Goal: Task Accomplishment & Management: Use online tool/utility

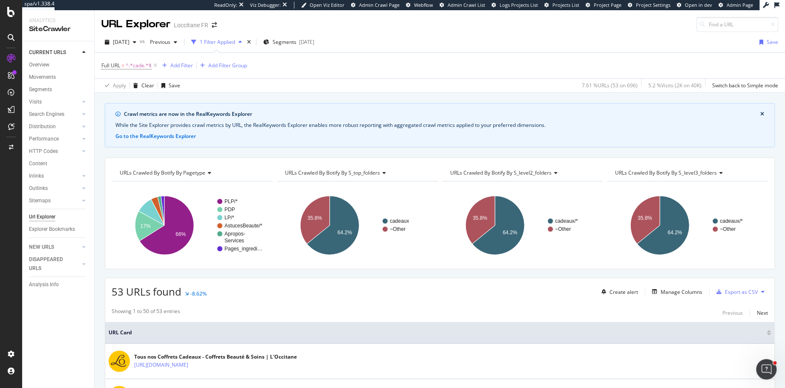
scroll to position [125, 0]
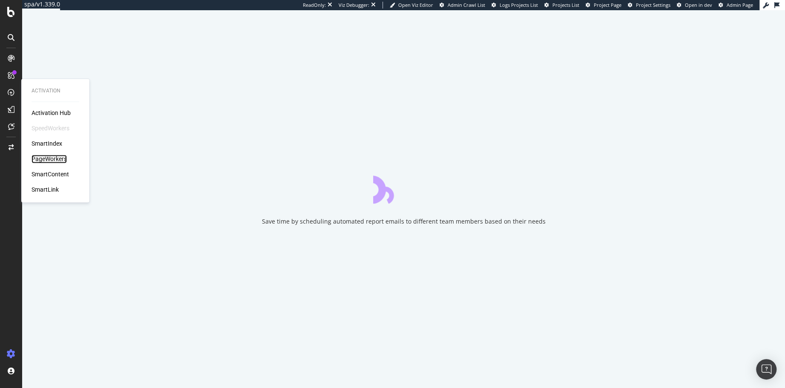
click at [40, 155] on div "PageWorkers" at bounding box center [49, 159] width 35 height 9
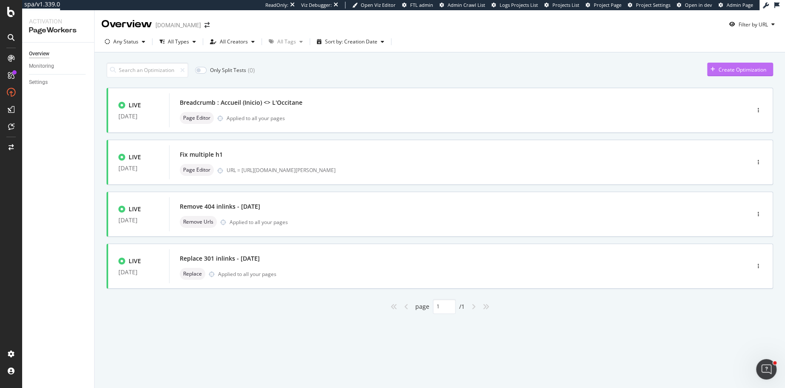
click at [734, 69] on div "Create Optimization" at bounding box center [743, 69] width 48 height 7
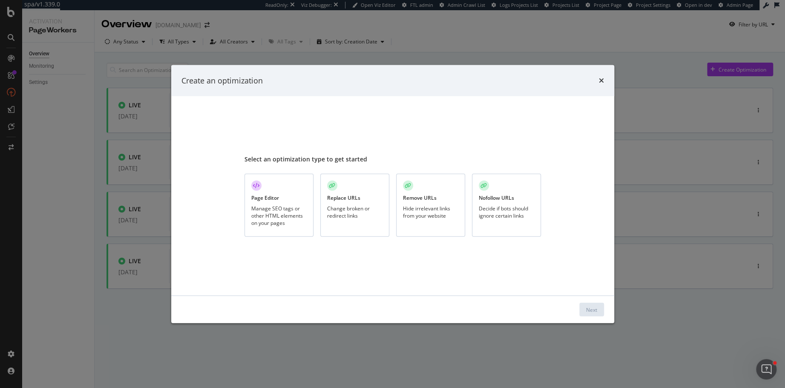
click at [253, 207] on div "Manage SEO tags or other HTML elements on your pages" at bounding box center [278, 216] width 55 height 22
click at [588, 309] on div "Next" at bounding box center [591, 309] width 11 height 7
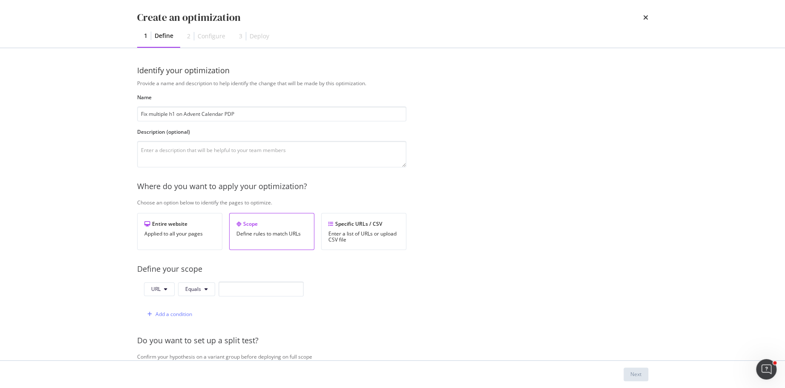
type input "Fix multiple h1 on Advent Calendar PDP"
click at [244, 290] on input "modal" at bounding box center [261, 289] width 85 height 15
paste input "[URL][DOMAIN_NAME][PERSON_NAME]"
type input "[URL][DOMAIN_NAME][PERSON_NAME]"
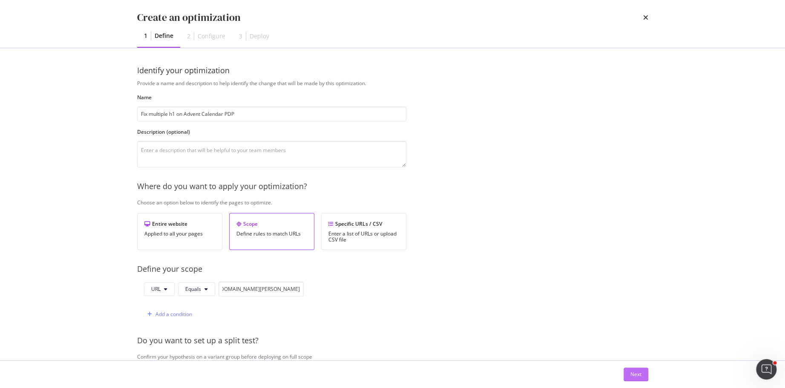
scroll to position [0, 0]
click at [634, 374] on div "Next" at bounding box center [635, 374] width 11 height 7
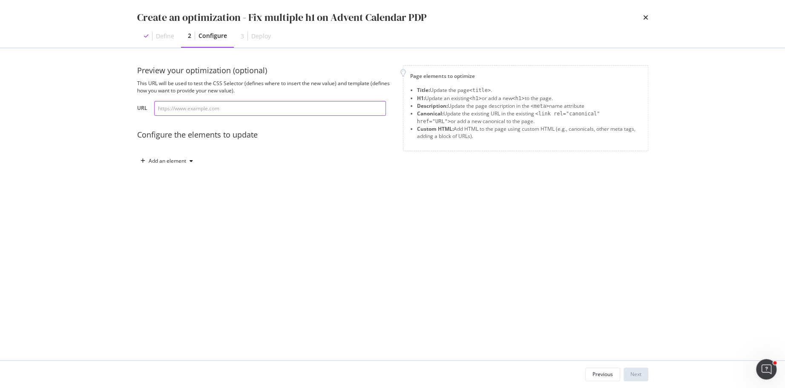
click at [270, 114] on input "modal" at bounding box center [270, 108] width 232 height 15
paste input "[URL][DOMAIN_NAME][PERSON_NAME]"
type input "[URL][DOMAIN_NAME][PERSON_NAME]"
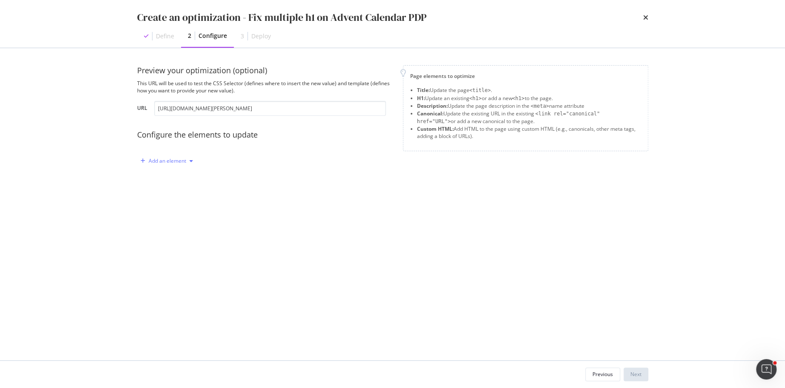
click at [168, 159] on div "Add an element" at bounding box center [167, 160] width 37 height 5
click at [174, 232] on div "Custom HTML" at bounding box center [176, 233] width 34 height 7
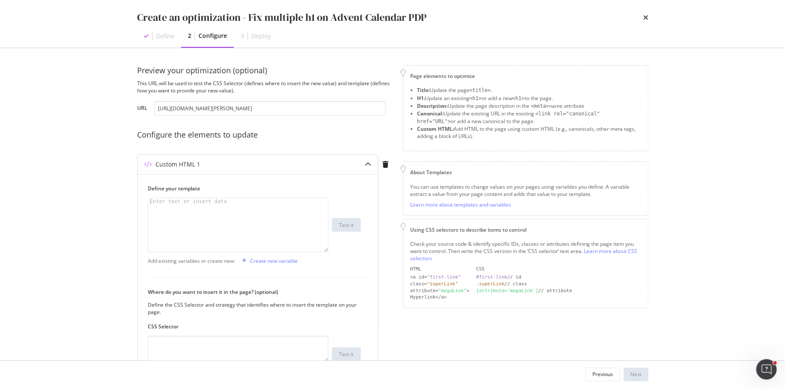
click at [228, 220] on div "modal" at bounding box center [238, 232] width 181 height 69
paste textarea "</div>"
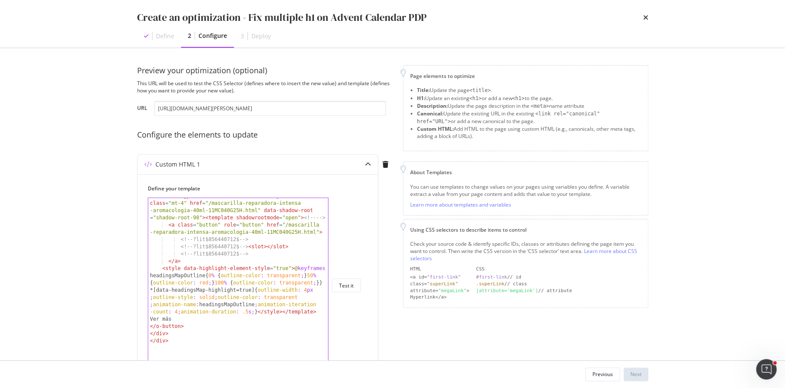
drag, startPoint x: 325, startPoint y: 250, endPoint x: 325, endPoint y: 369, distance: 119.7
click at [325, 371] on div "Create an optimization - Fix multiple h1 on Advent Calendar PDP Define 2 Config…" at bounding box center [392, 194] width 785 height 388
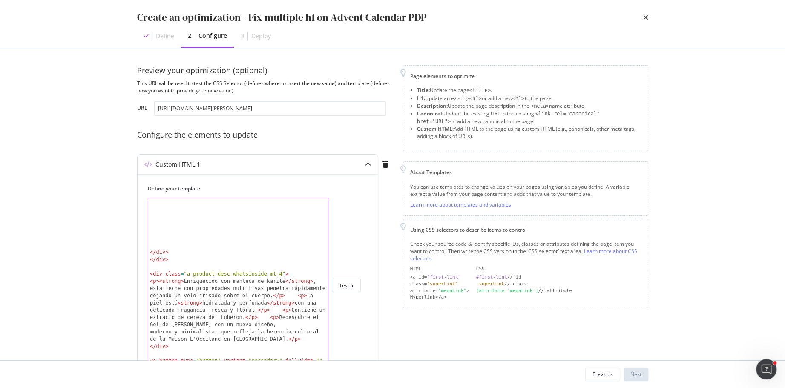
scroll to position [12730, 0]
click at [311, 308] on div "</ div > </ div > < div class = "a-product-desc-whatsinside mt-4" > < p > < str…" at bounding box center [238, 296] width 181 height 211
type textarea "<p><strong>Enriquecido con manteca de karité</strong>, esta leche con propiedad…"
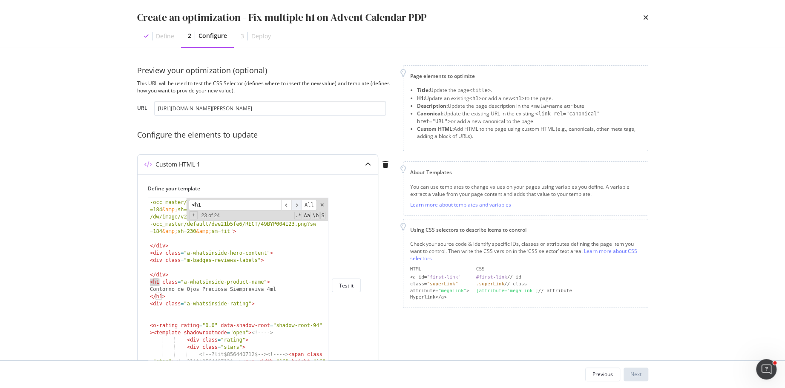
type input "<h1"
click at [300, 201] on span "​" at bounding box center [296, 205] width 10 height 11
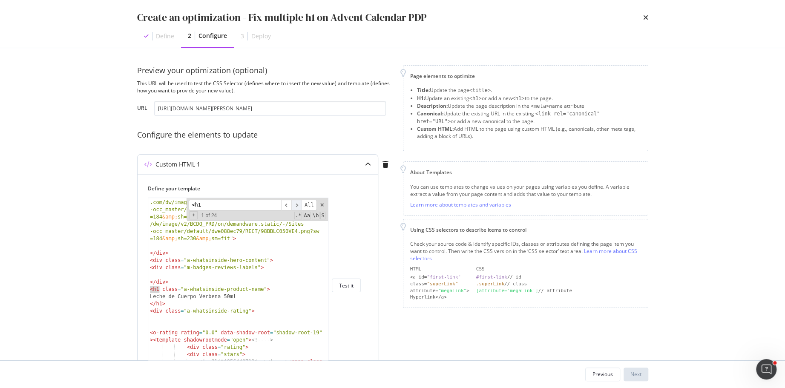
scroll to position [157, 0]
click at [158, 288] on div "< img loading = "lazy" alt = "" data-src = "[URL] .com/dw/image/v2/BCDQ_PRD/on/…" at bounding box center [238, 285] width 180 height 175
type textarea "<h1 class="a-whatsinside-product-name">"
click at [190, 217] on div "+ 1 of 24 .* Aa \b S" at bounding box center [257, 215] width 136 height 7
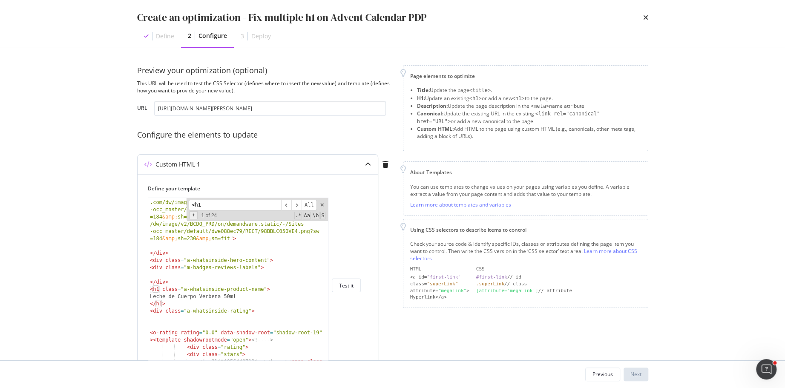
click at [193, 217] on span "+" at bounding box center [194, 215] width 8 height 8
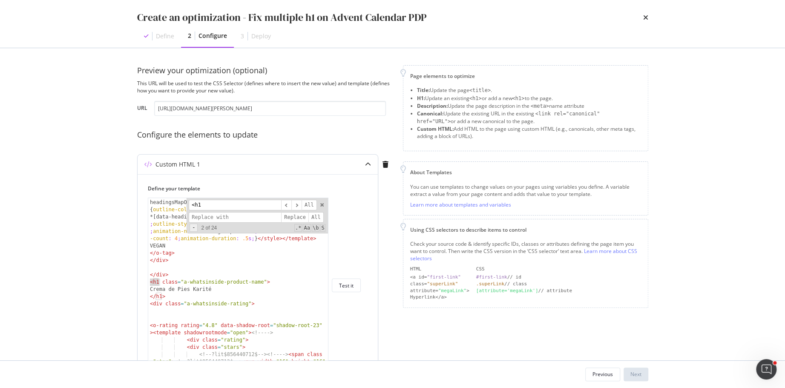
scroll to position [739, 0]
click at [208, 216] on input "modal" at bounding box center [235, 217] width 92 height 11
type input "b"
click at [316, 215] on span "All" at bounding box center [315, 217] width 15 height 11
type input "<b"
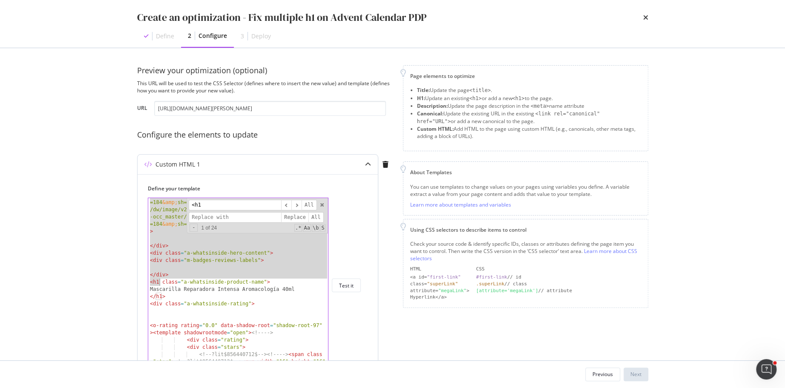
scroll to position [13528, 0]
type textarea "</div> <h1 class="a-whatsinside-product-name">"
click at [229, 215] on input "modal" at bounding box center [235, 217] width 92 height 11
type input "<"
type input "<b"
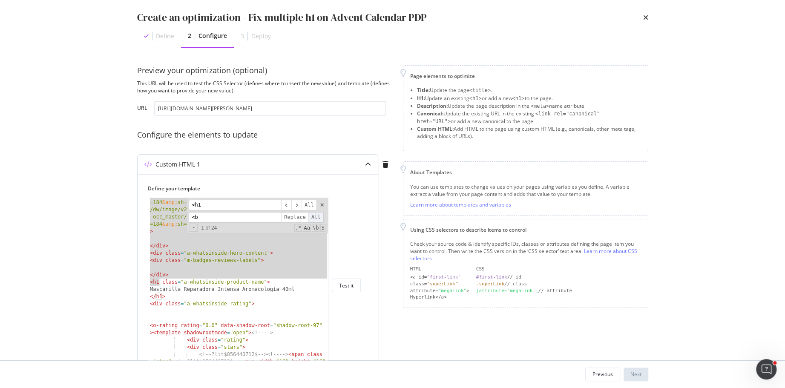
click at [314, 216] on span "All" at bounding box center [315, 217] width 15 height 11
click at [207, 204] on input "<h1" at bounding box center [235, 205] width 92 height 11
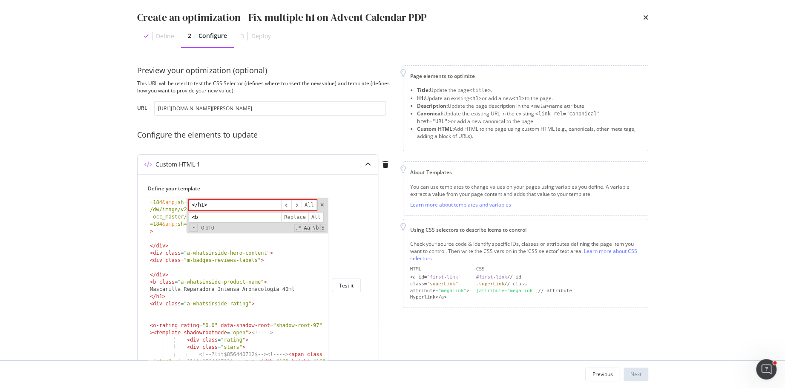
scroll to position [160, 0]
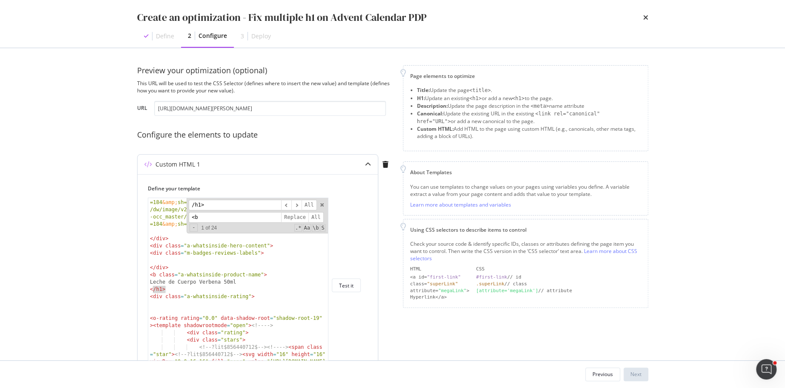
type input "/h1>"
click at [211, 218] on input "<b" at bounding box center [235, 217] width 92 height 11
type input "/b>"
click at [303, 216] on span "Replace" at bounding box center [294, 217] width 27 height 11
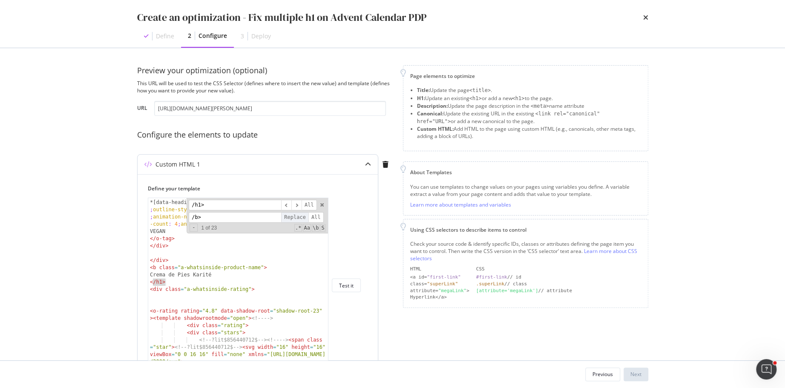
scroll to position [743, 0]
click at [316, 215] on span "All" at bounding box center [315, 217] width 15 height 11
click at [239, 208] on input "/h1>" at bounding box center [235, 205] width 92 height 11
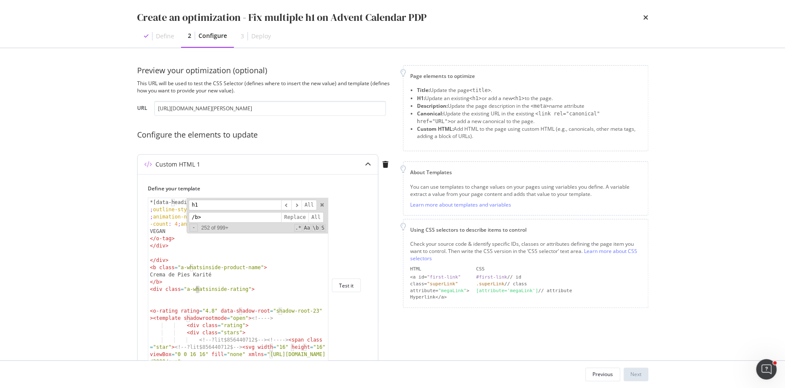
scroll to position [746, 0]
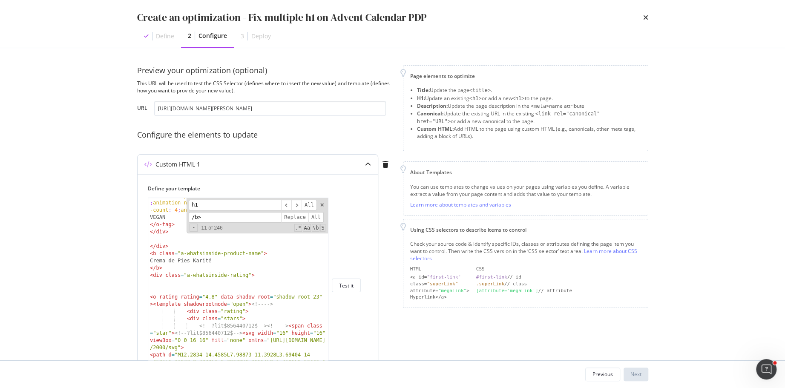
type input "h1"
click at [239, 218] on input "/b>" at bounding box center [235, 217] width 92 height 11
click at [218, 203] on input "h1" at bounding box center [235, 205] width 92 height 11
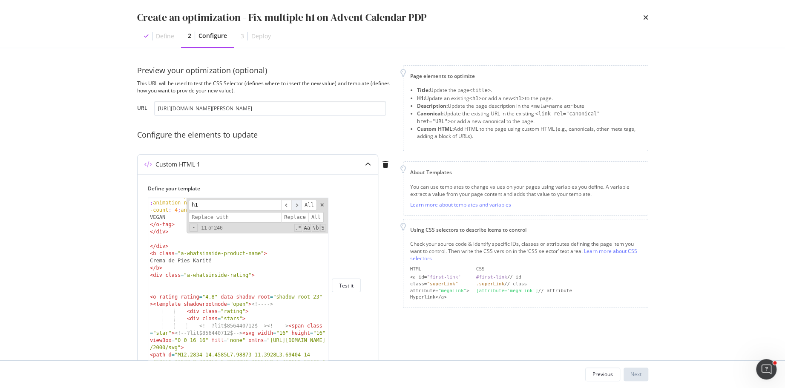
click at [301, 206] on span "​" at bounding box center [296, 205] width 10 height 11
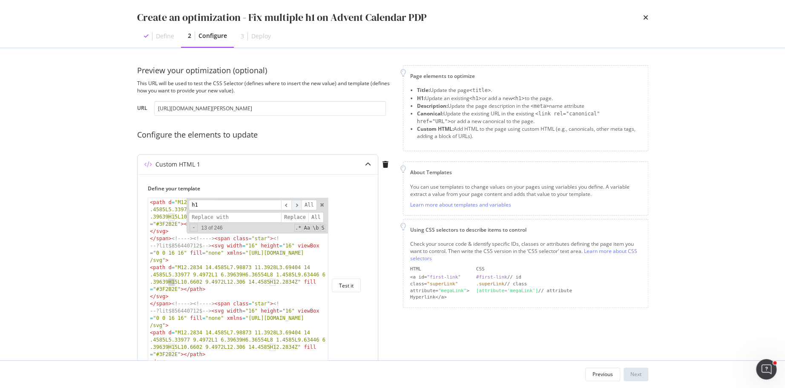
click at [301, 206] on span "​" at bounding box center [296, 205] width 10 height 11
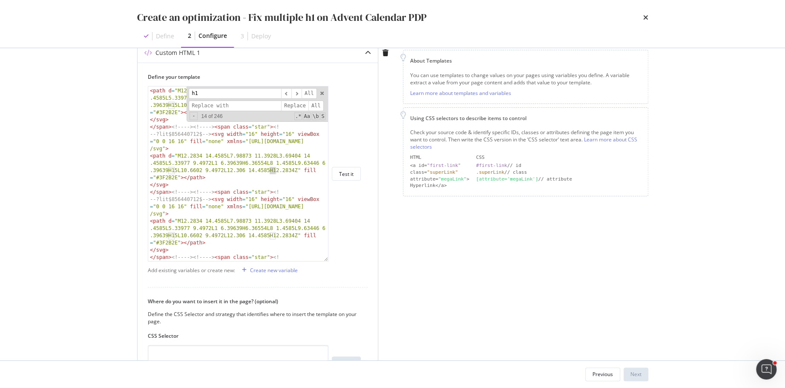
scroll to position [113, 0]
click at [221, 96] on input "/h1" at bounding box center [235, 92] width 92 height 11
type input "/h1"
click at [298, 92] on span "​" at bounding box center [296, 92] width 10 height 11
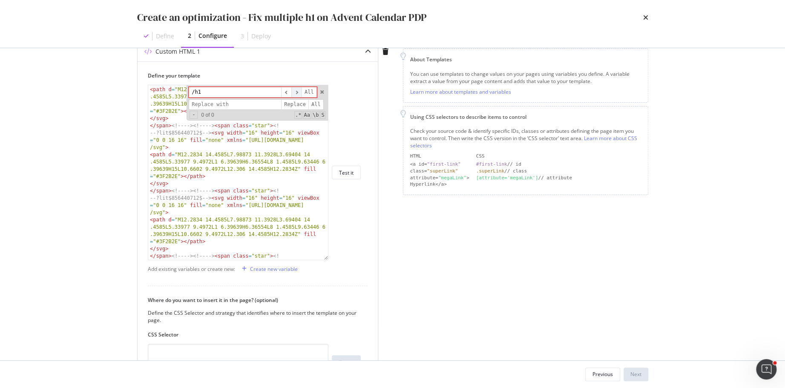
click at [298, 92] on span "​" at bounding box center [296, 92] width 10 height 11
click at [298, 90] on span "​" at bounding box center [296, 92] width 10 height 11
click at [322, 90] on span "modal" at bounding box center [322, 92] width 6 height 6
type textarea "<path d="M12.2834 14.4585L7.98873 11.3928L3.69404 14.4585L5.33977 9.4972L1 6.39…"
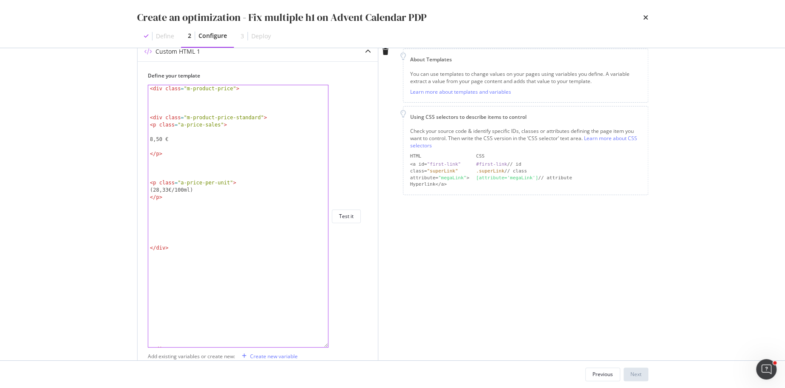
drag, startPoint x: 325, startPoint y: 256, endPoint x: 326, endPoint y: 343, distance: 87.7
click at [326, 343] on div "<path d="M12.2834 14.4585L7.98873 11.3928L3.69404 14.4585L5.33977 9.4972L1 6.39…" at bounding box center [238, 216] width 181 height 263
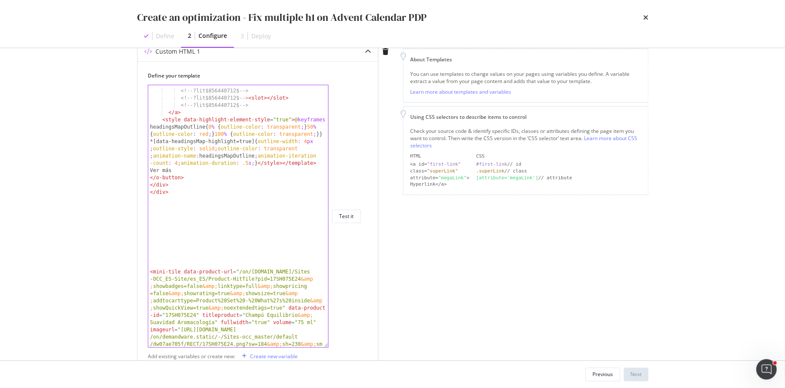
scroll to position [2294, 0]
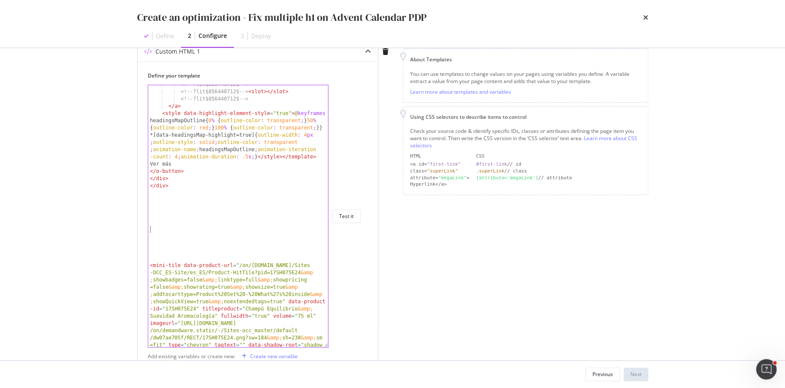
click at [210, 226] on div "<!-- ?lit$856440712$ --> <!-- ?lit$856440712$ --> < slot > </ slot > <!-- ?lit$…" at bounding box center [238, 263] width 181 height 364
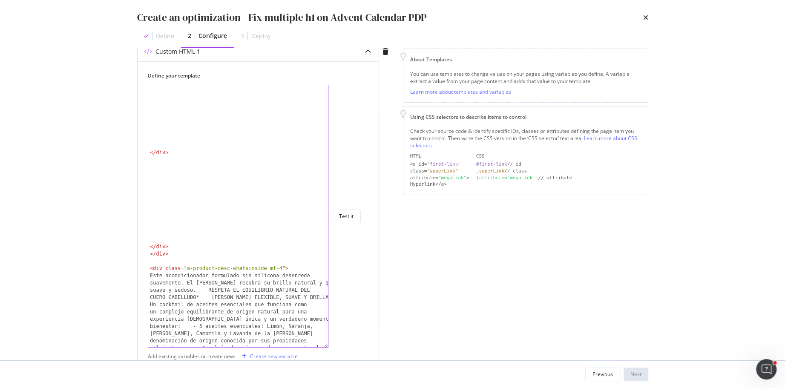
scroll to position [2205, 0]
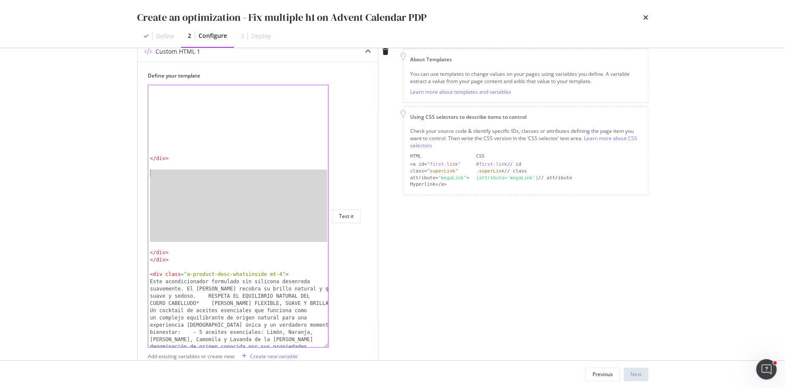
drag, startPoint x: 164, startPoint y: 242, endPoint x: 149, endPoint y: 174, distance: 69.5
click at [149, 174] on div "</ div > </ div > </ div > < div class = "a-product-desc-whatsinside mt-4" > Es…" at bounding box center [238, 275] width 181 height 385
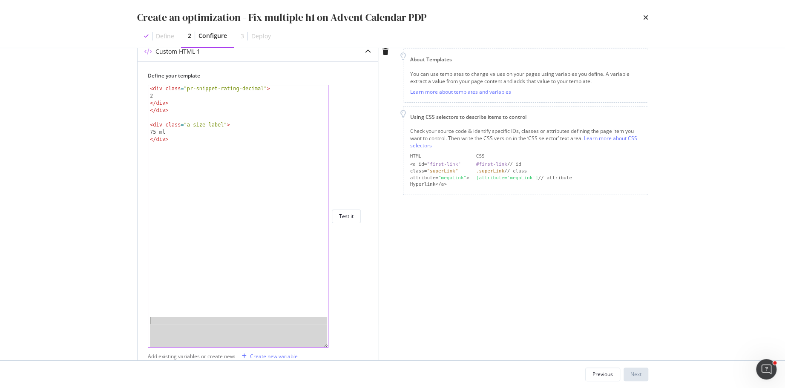
drag, startPoint x: 152, startPoint y: 147, endPoint x: 161, endPoint y: 321, distance: 173.6
click at [161, 321] on div "< div class = "pr-snippet-rating-decimal" > 2 </ div > </ div > < div class = "…" at bounding box center [238, 223] width 181 height 277
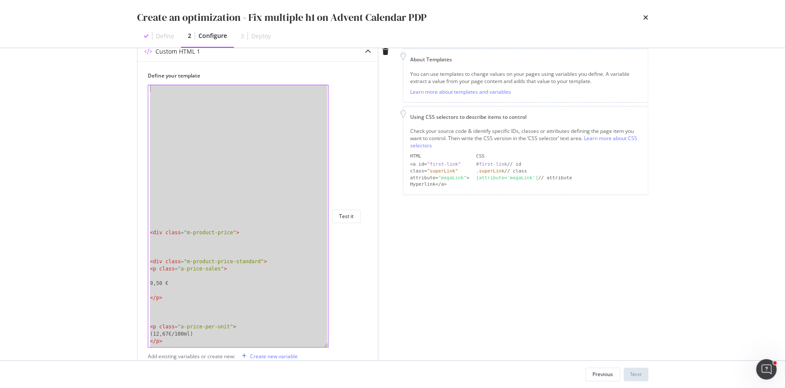
scroll to position [2124, 0]
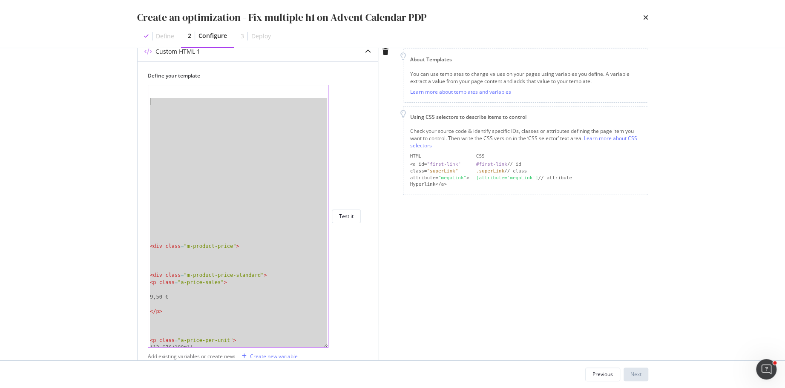
click at [156, 233] on div "< div class = "m-product-price" > < div class = "m-product-price-standard" > < …" at bounding box center [238, 216] width 180 height 262
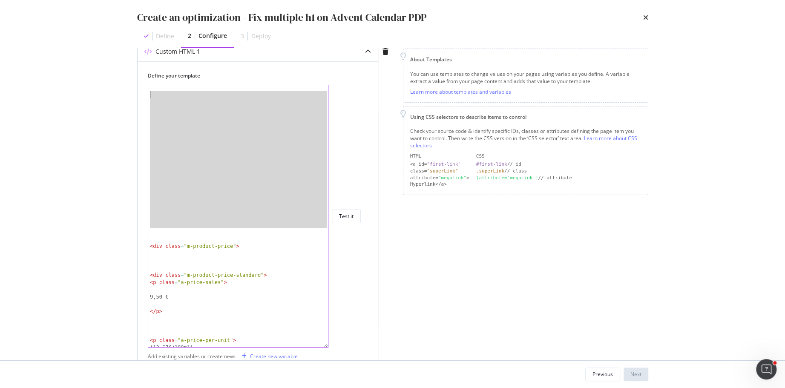
drag, startPoint x: 160, startPoint y: 230, endPoint x: 150, endPoint y: 95, distance: 135.0
click at [150, 95] on div "< div class = "m-product-price" > < div class = "m-product-price-standard" > < …" at bounding box center [238, 221] width 181 height 277
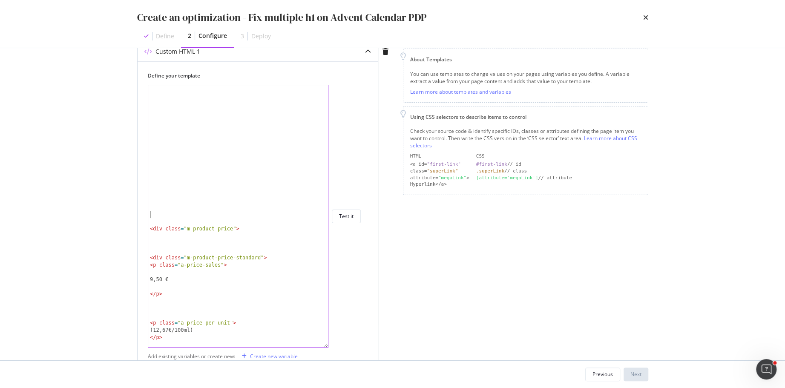
scroll to position [2087, 0]
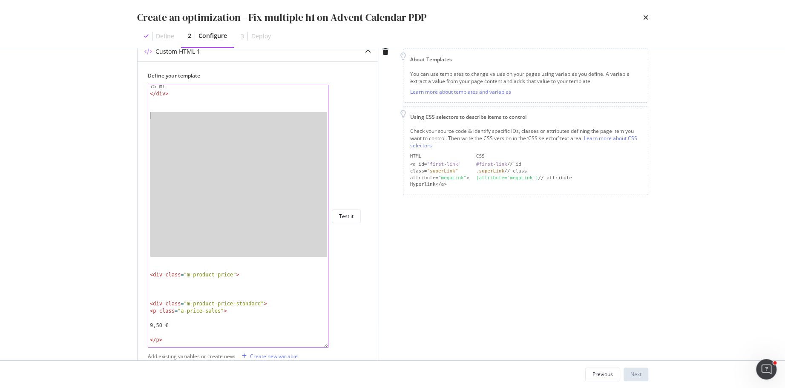
drag, startPoint x: 158, startPoint y: 263, endPoint x: 151, endPoint y: 112, distance: 151.4
click at [151, 112] on div "75 ml </ div > < div class = "m-product-price" > < div class = "m-product-price…" at bounding box center [238, 221] width 181 height 277
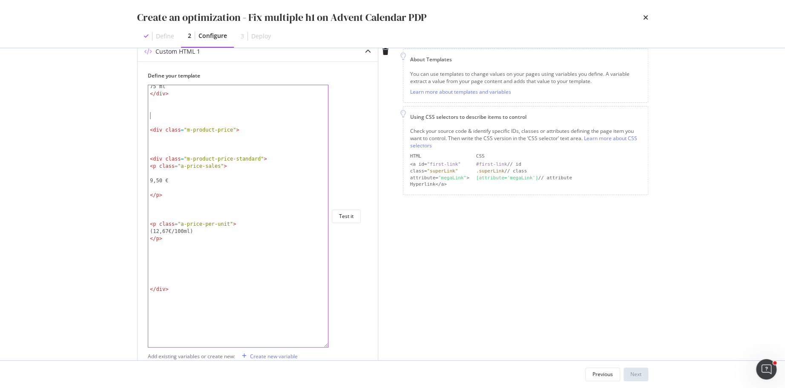
click at [164, 275] on div "75 ml </ div > < div class = "m-product-price" > < div class = "m-product-price…" at bounding box center [238, 221] width 181 height 277
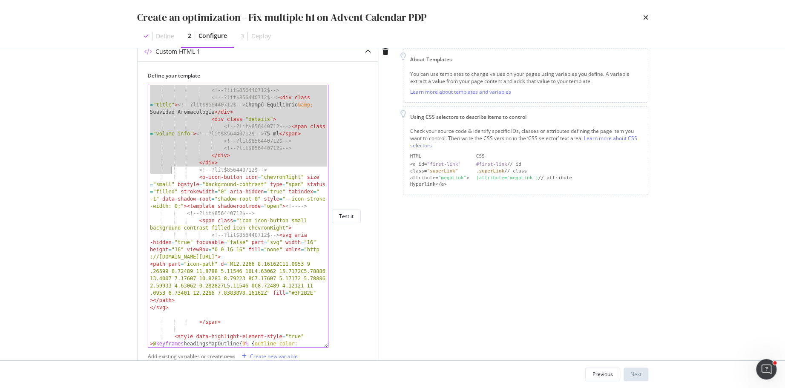
drag, startPoint x: 155, startPoint y: 276, endPoint x: 170, endPoint y: 167, distance: 110.4
click at [170, 167] on div "< div class = "info" > <!-- ?lit$856440712$ --> <!-- ?lit$856440712$ --> < div …" at bounding box center [238, 244] width 181 height 328
type textarea "<!--?lit$856440712$-->"
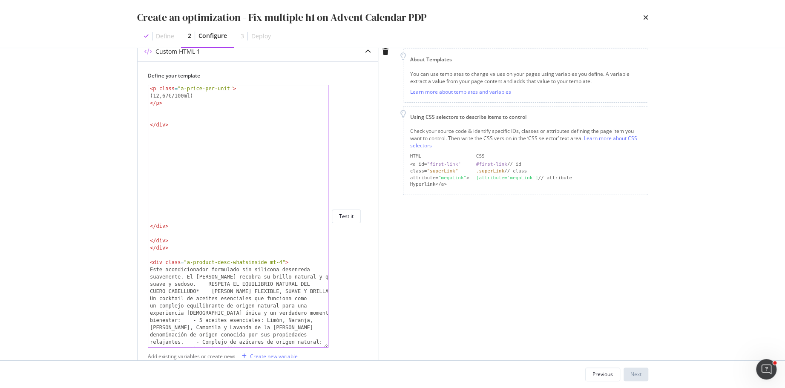
scroll to position [2126, 0]
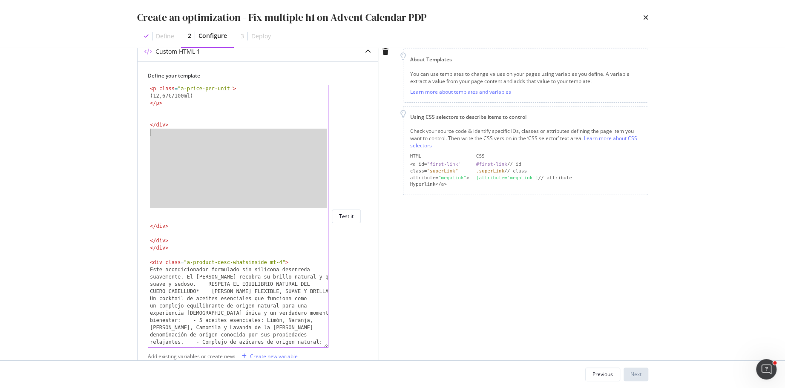
drag, startPoint x: 154, startPoint y: 213, endPoint x: 149, endPoint y: 134, distance: 78.5
click at [149, 134] on div "< p class = "a-price-per-unit" > (12,67€/100ml) </ p > </ div > </ div > </ div…" at bounding box center [238, 277] width 181 height 385
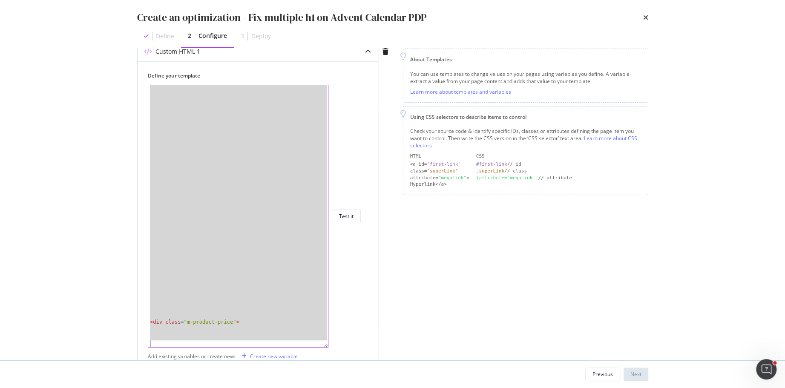
scroll to position [3710, 0]
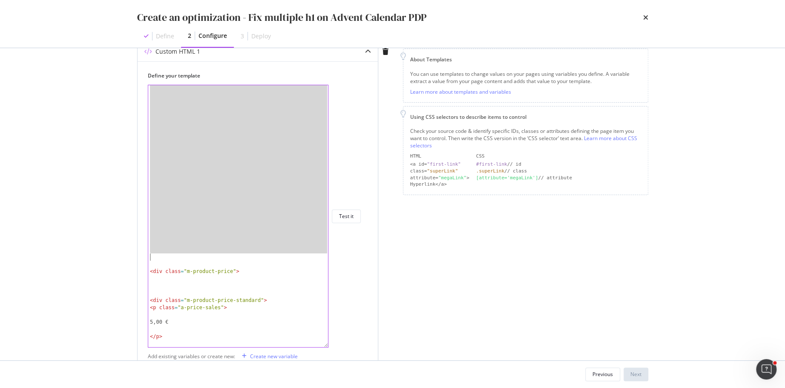
drag, startPoint x: 167, startPoint y: 130, endPoint x: 170, endPoint y: 259, distance: 128.7
click at [170, 259] on div "< div class = "m-product-price" > < div class = "m-product-price-standard" > < …" at bounding box center [238, 218] width 181 height 277
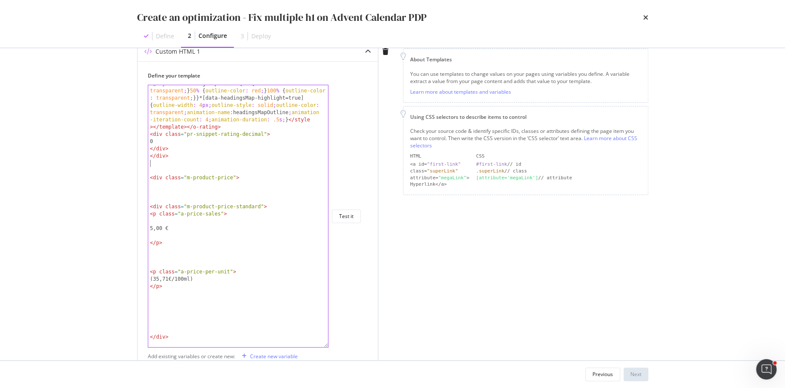
type textarea "</div>"
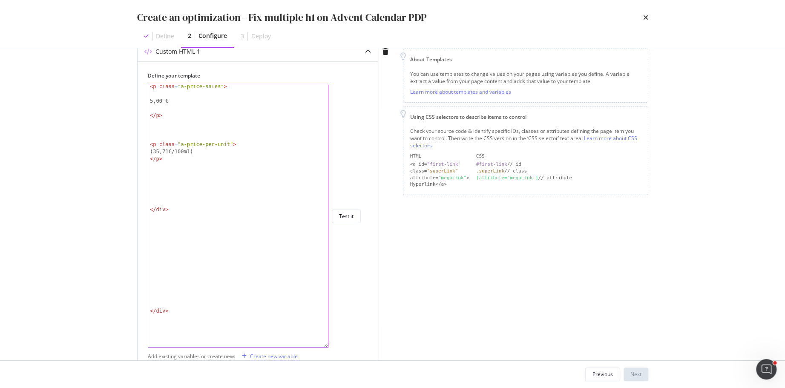
scroll to position [3713, 0]
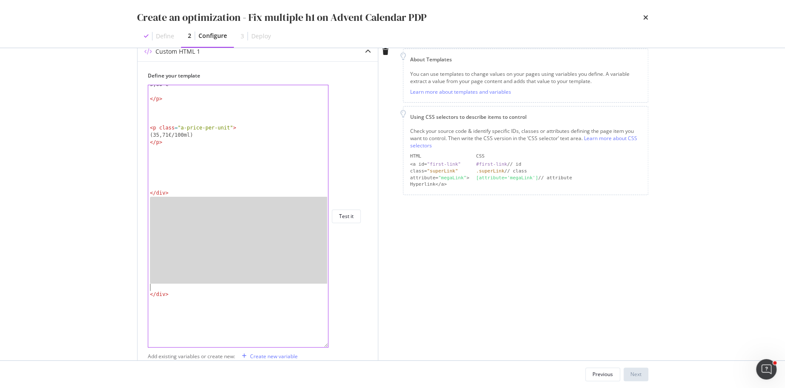
drag, startPoint x: 153, startPoint y: 202, endPoint x: 155, endPoint y: 289, distance: 87.3
click at [155, 289] on div "5,00 € </ p > < p class = "a-price-per-unit" > (35,71€/100ml) </ p > </ div > <…" at bounding box center [238, 219] width 181 height 277
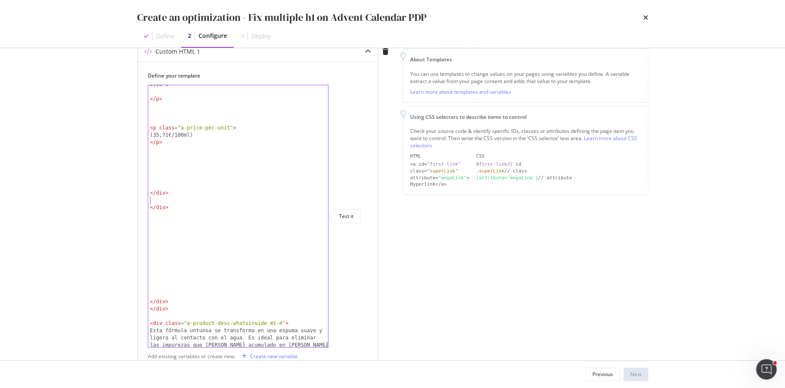
scroll to position [3719, 0]
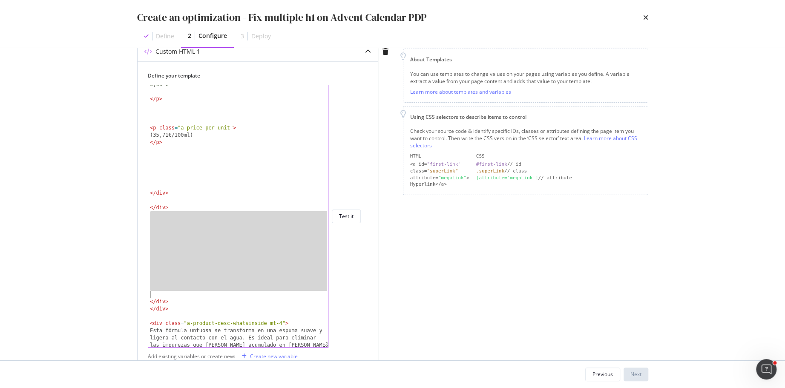
drag, startPoint x: 153, startPoint y: 218, endPoint x: 152, endPoint y: 297, distance: 79.2
click at [152, 297] on div "5,00 € </ p > < p class = "a-price-per-unit" > (35,71€/100ml) </ p > </ div > <…" at bounding box center [238, 241] width 181 height 320
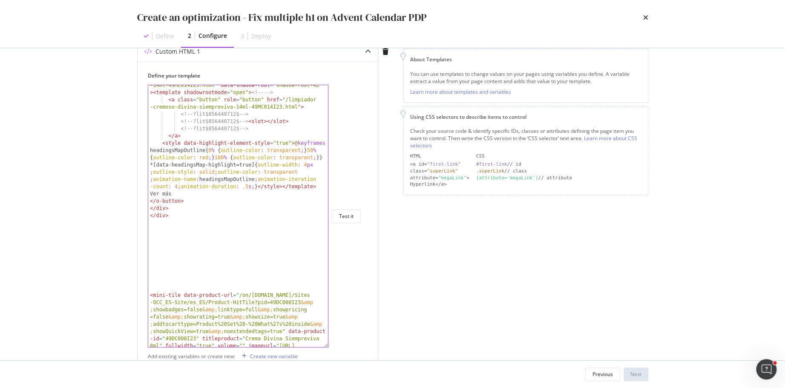
scroll to position [3800, 0]
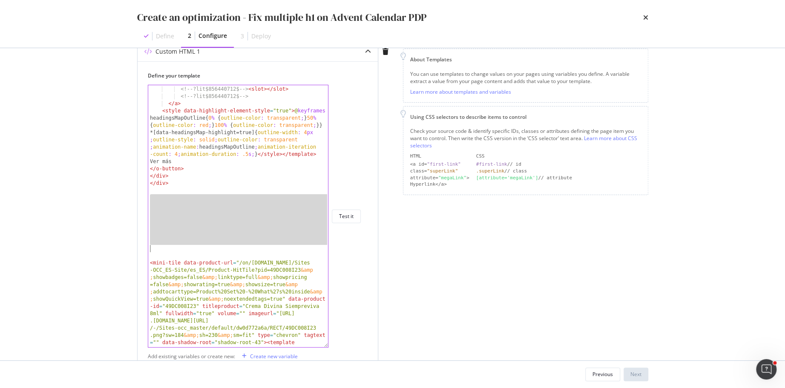
drag, startPoint x: 156, startPoint y: 198, endPoint x: 154, endPoint y: 249, distance: 51.2
click at [154, 249] on div "<!-- ?lit$856440712$ --> <!-- ?lit$856440712$ --> < slot > </ slot > <!-- ?lit$…" at bounding box center [238, 260] width 181 height 364
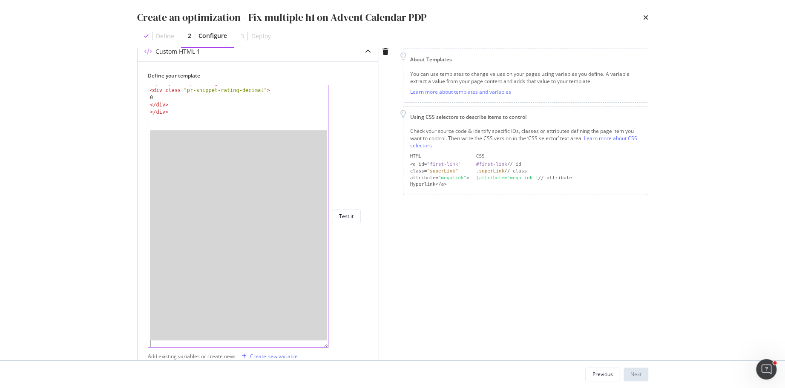
scroll to position [4155, 0]
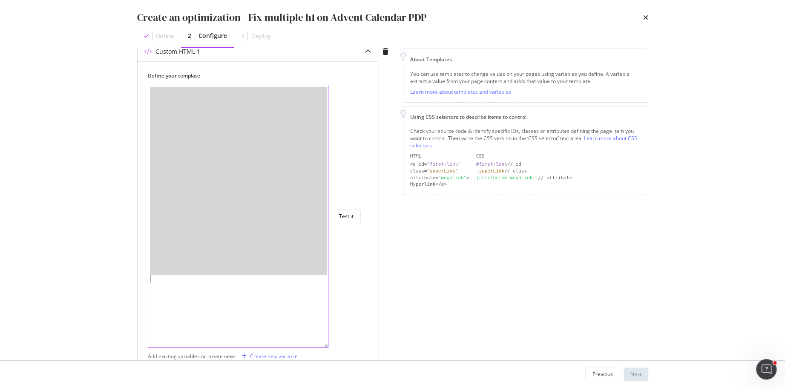
drag, startPoint x: 159, startPoint y: 178, endPoint x: 166, endPoint y: 301, distance: 123.7
click at [166, 302] on div "modal" at bounding box center [238, 218] width 181 height 277
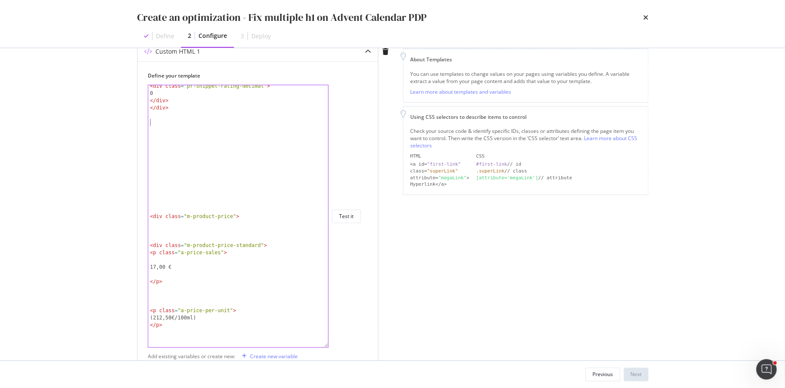
scroll to position [4162, 0]
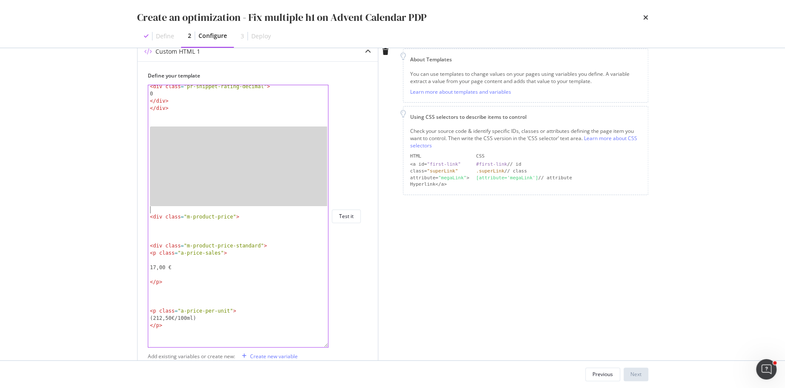
drag, startPoint x: 154, startPoint y: 130, endPoint x: 152, endPoint y: 208, distance: 77.5
click at [152, 208] on div "< div class = "pr-snippet-rating-decimal" > 0 </ div > </ div > < div class = "…" at bounding box center [238, 221] width 181 height 277
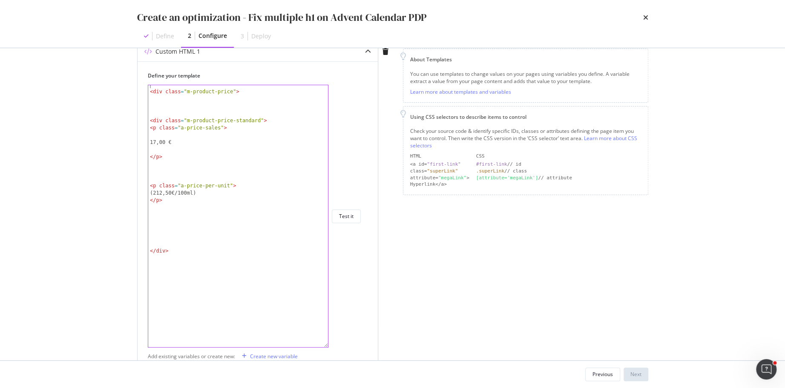
scroll to position [4195, 0]
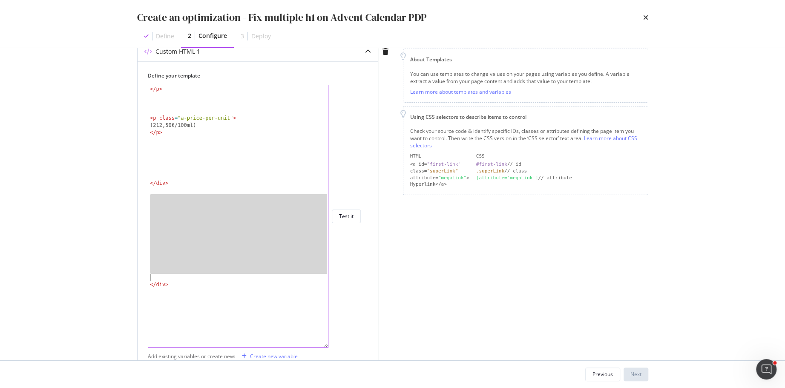
drag, startPoint x: 158, startPoint y: 201, endPoint x: 155, endPoint y: 276, distance: 75.5
click at [155, 276] on div "</ p > < p class = "a-price-per-unit" > (212,50€/100ml) </ p > </ div > </ div >" at bounding box center [238, 216] width 181 height 277
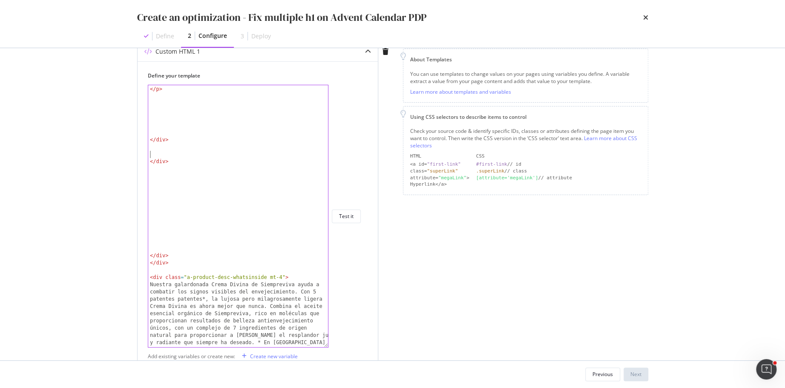
scroll to position [4212, 0]
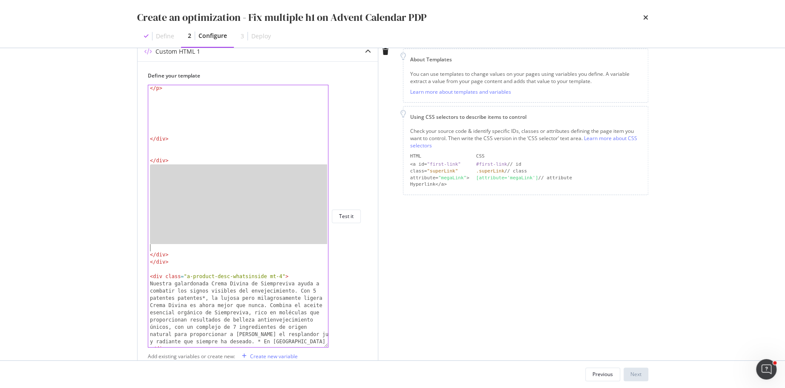
drag, startPoint x: 152, startPoint y: 171, endPoint x: 150, endPoint y: 249, distance: 77.5
click at [150, 249] on div "</ p > </ div > </ div > </ div > </ div > < div class = "a-product-desc-whatsi…" at bounding box center [238, 223] width 181 height 277
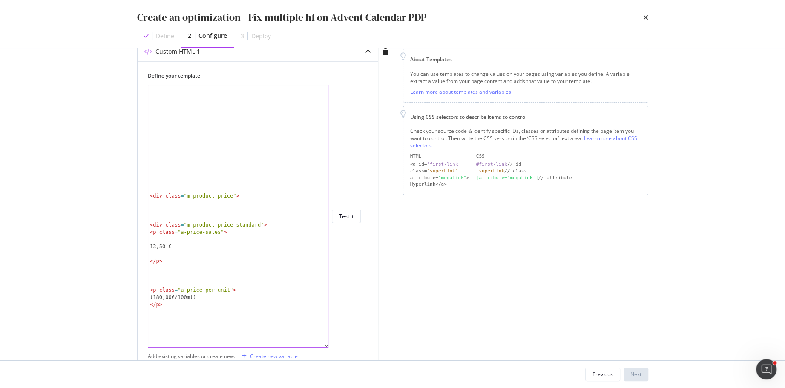
scroll to position [7248, 0]
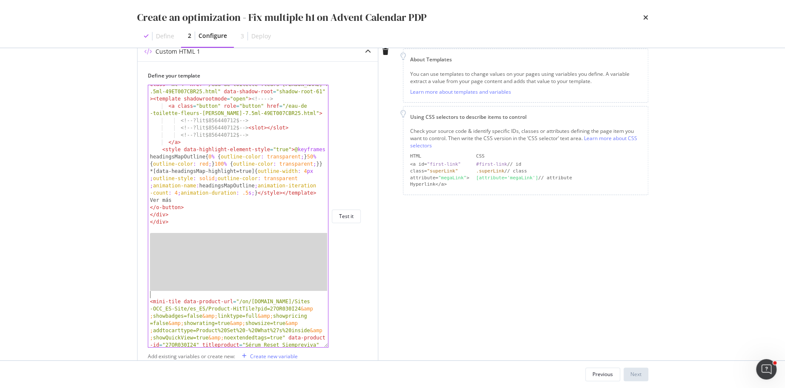
drag, startPoint x: 155, startPoint y: 236, endPoint x: 155, endPoint y: 291, distance: 55.4
click at [155, 291] on div "< o-button type = "button" variant = "secondary" fullwidth = "" class = "mt-4" …" at bounding box center [238, 266] width 181 height 385
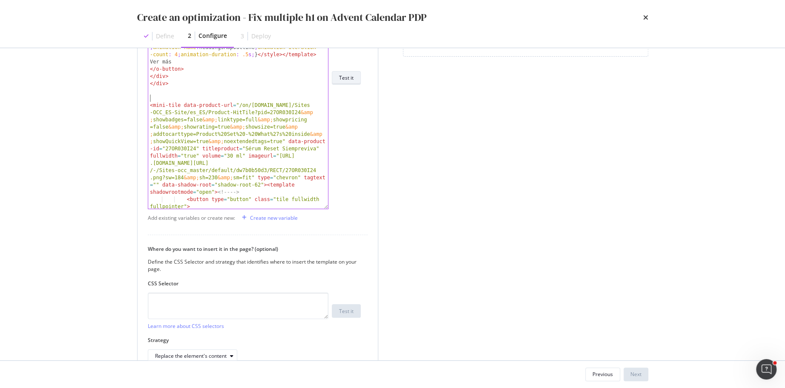
scroll to position [297, 0]
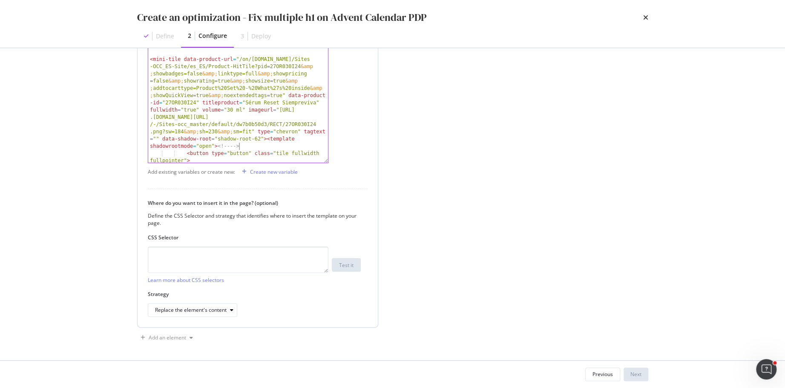
click at [316, 147] on div "< o-button type = "button" variant = "secondary" fullwidth = "" class = "mt-4" …" at bounding box center [238, 53] width 181 height 328
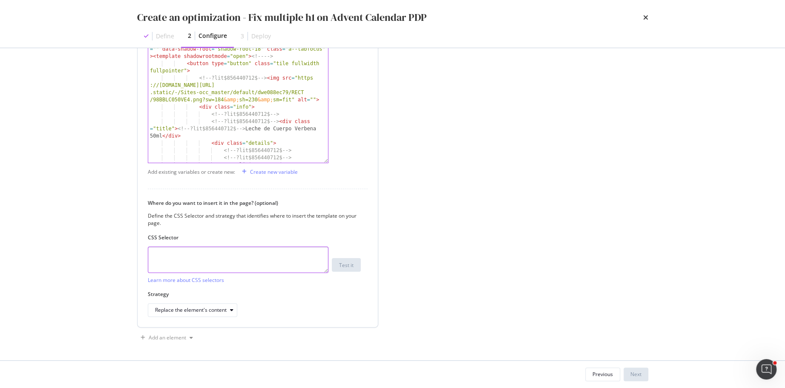
click at [190, 257] on textarea "modal" at bounding box center [238, 260] width 181 height 26
paste textarea "div.whats-inside-items"
type textarea "div.whats-inside-items"
click at [174, 305] on div "Replace the element's content" at bounding box center [196, 310] width 82 height 12
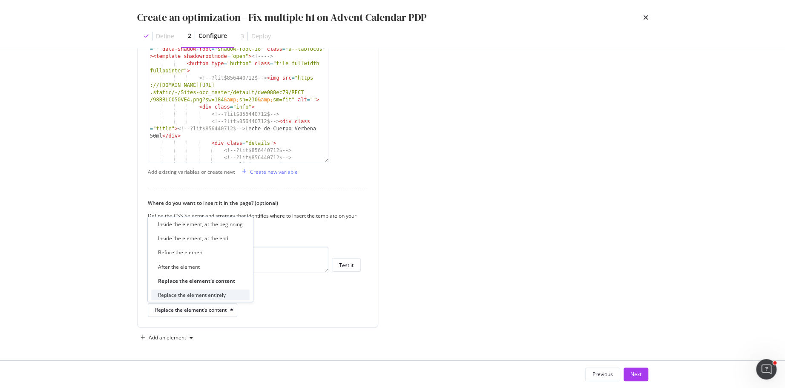
click at [193, 290] on div "Replace the element entirely" at bounding box center [200, 295] width 98 height 11
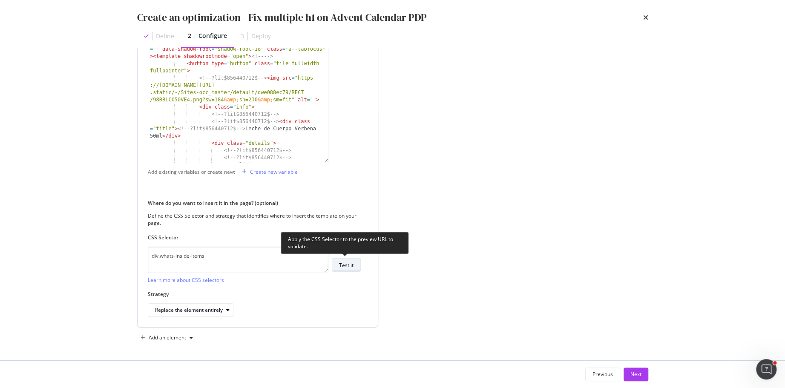
click at [348, 268] on div "Test it" at bounding box center [346, 265] width 14 height 12
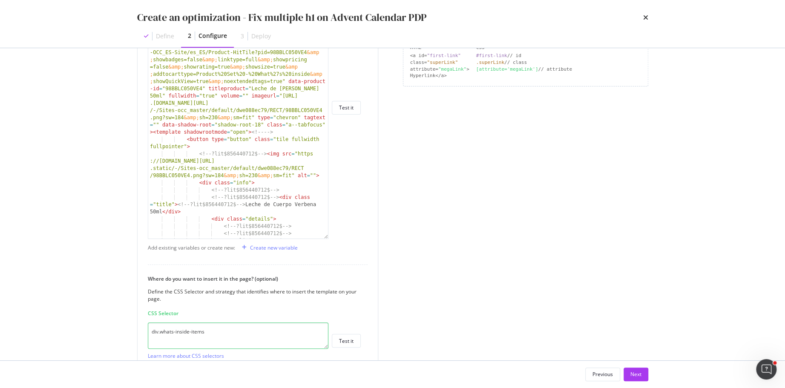
scroll to position [144, 0]
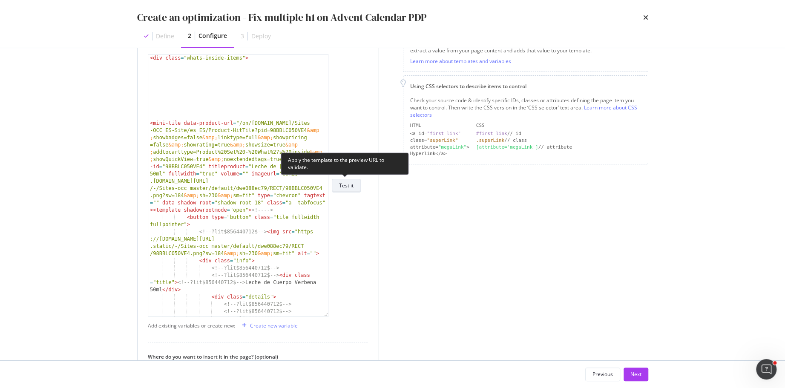
click at [349, 188] on div "Test it" at bounding box center [346, 185] width 14 height 7
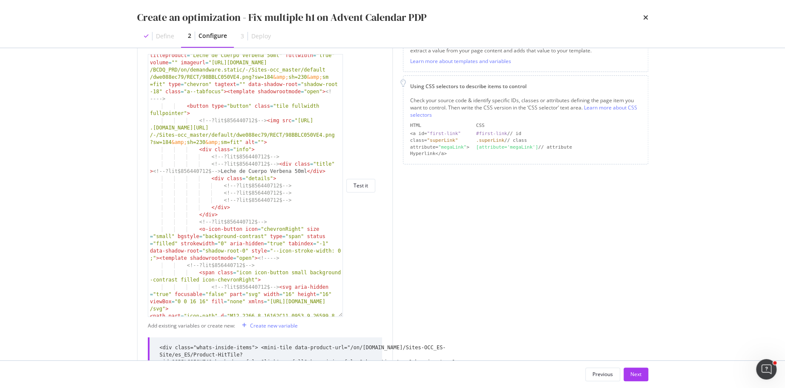
scroll to position [377, 0]
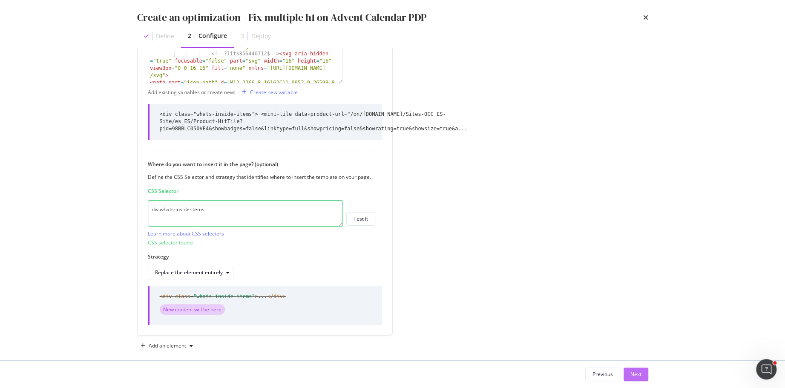
click at [633, 374] on div "Next" at bounding box center [635, 374] width 11 height 7
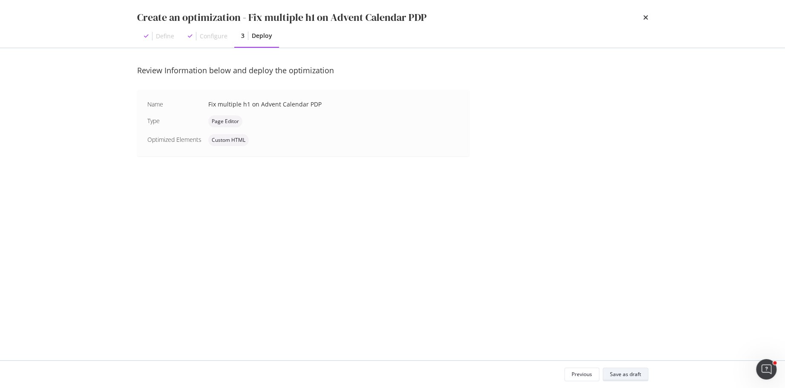
click at [633, 374] on div "Save as draft" at bounding box center [625, 374] width 31 height 7
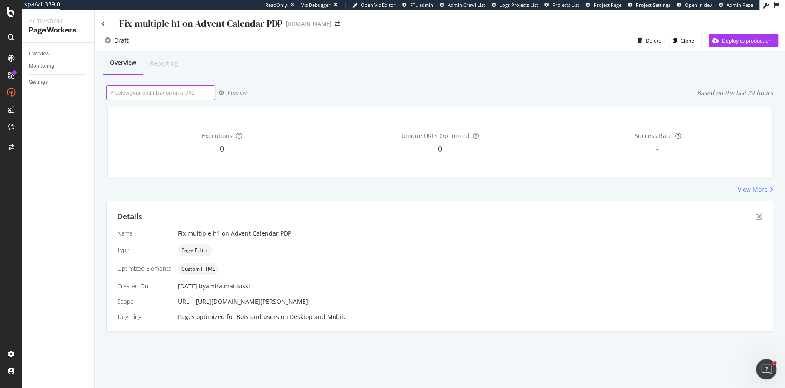
click at [183, 92] on input "url" at bounding box center [160, 92] width 109 height 15
paste input "[URL][DOMAIN_NAME][PERSON_NAME]"
type input "[URL][DOMAIN_NAME][PERSON_NAME]"
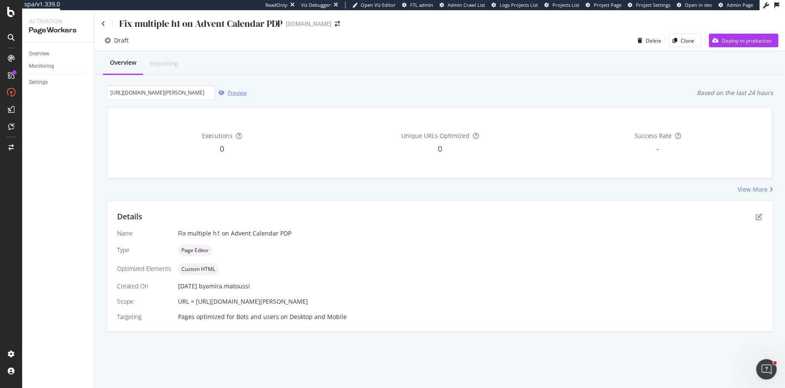
click at [225, 94] on div "button" at bounding box center [221, 92] width 13 height 5
click at [236, 92] on div "Preview" at bounding box center [237, 92] width 19 height 7
click at [142, 26] on div "Fix multiple h1 on Advent Calendar PDP" at bounding box center [200, 23] width 163 height 13
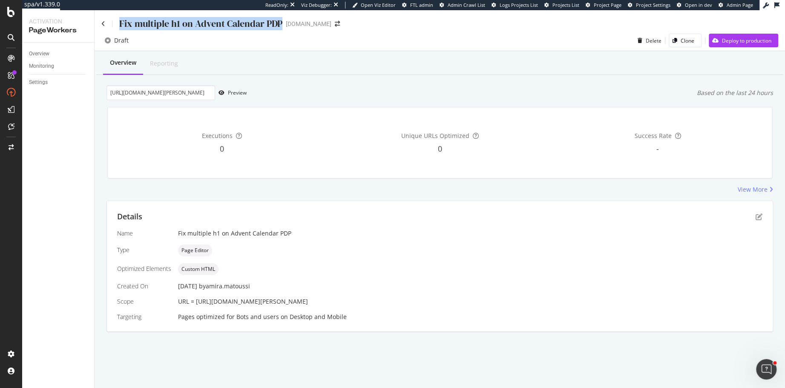
copy div "Fix multiple h1 on Advent Calendar PDP"
click at [200, 96] on input "[URL][DOMAIN_NAME][PERSON_NAME]" at bounding box center [160, 92] width 109 height 15
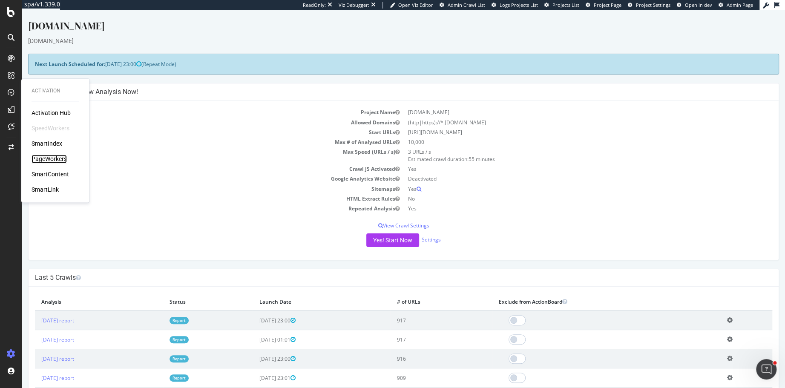
click at [47, 160] on div "PageWorkers" at bounding box center [49, 159] width 35 height 9
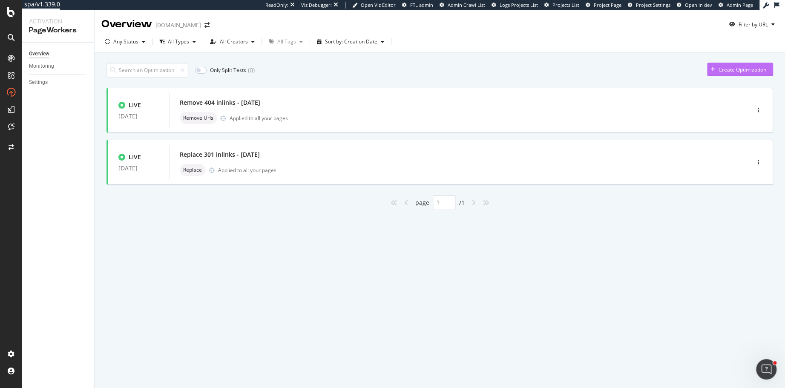
click at [744, 69] on div "Create Optimization" at bounding box center [743, 69] width 48 height 7
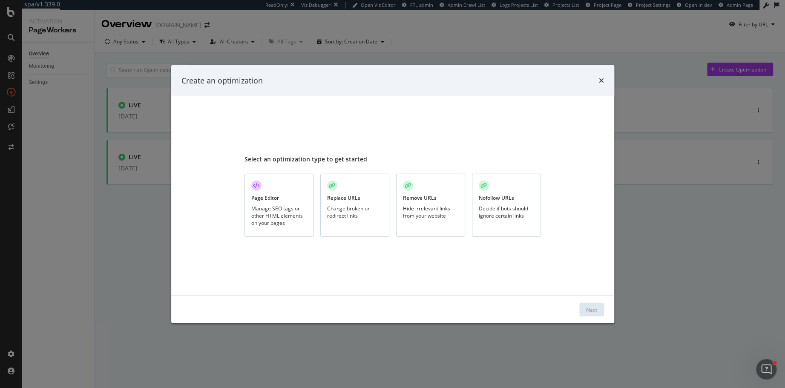
click at [261, 203] on div "Page Editor Manage SEO tags or other HTML elements on your pages" at bounding box center [278, 205] width 69 height 63
click at [280, 193] on div "Page Editor Manage SEO tags or other HTML elements on your pages" at bounding box center [278, 205] width 69 height 63
click at [592, 314] on div "Next" at bounding box center [591, 309] width 11 height 13
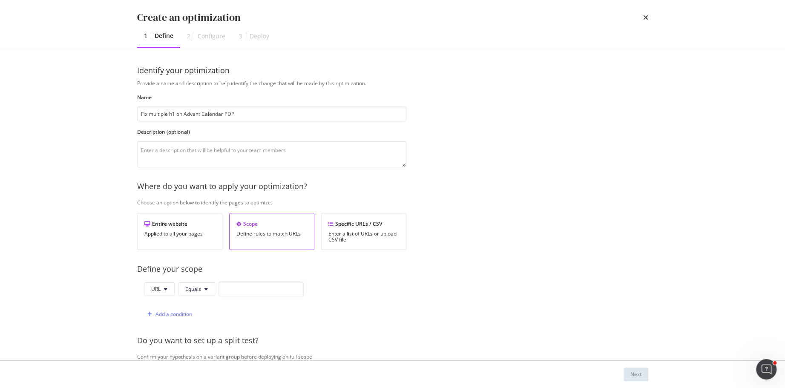
type input "Fix multiple h1 on Advent Calendar PDP"
